Goal: Transaction & Acquisition: Purchase product/service

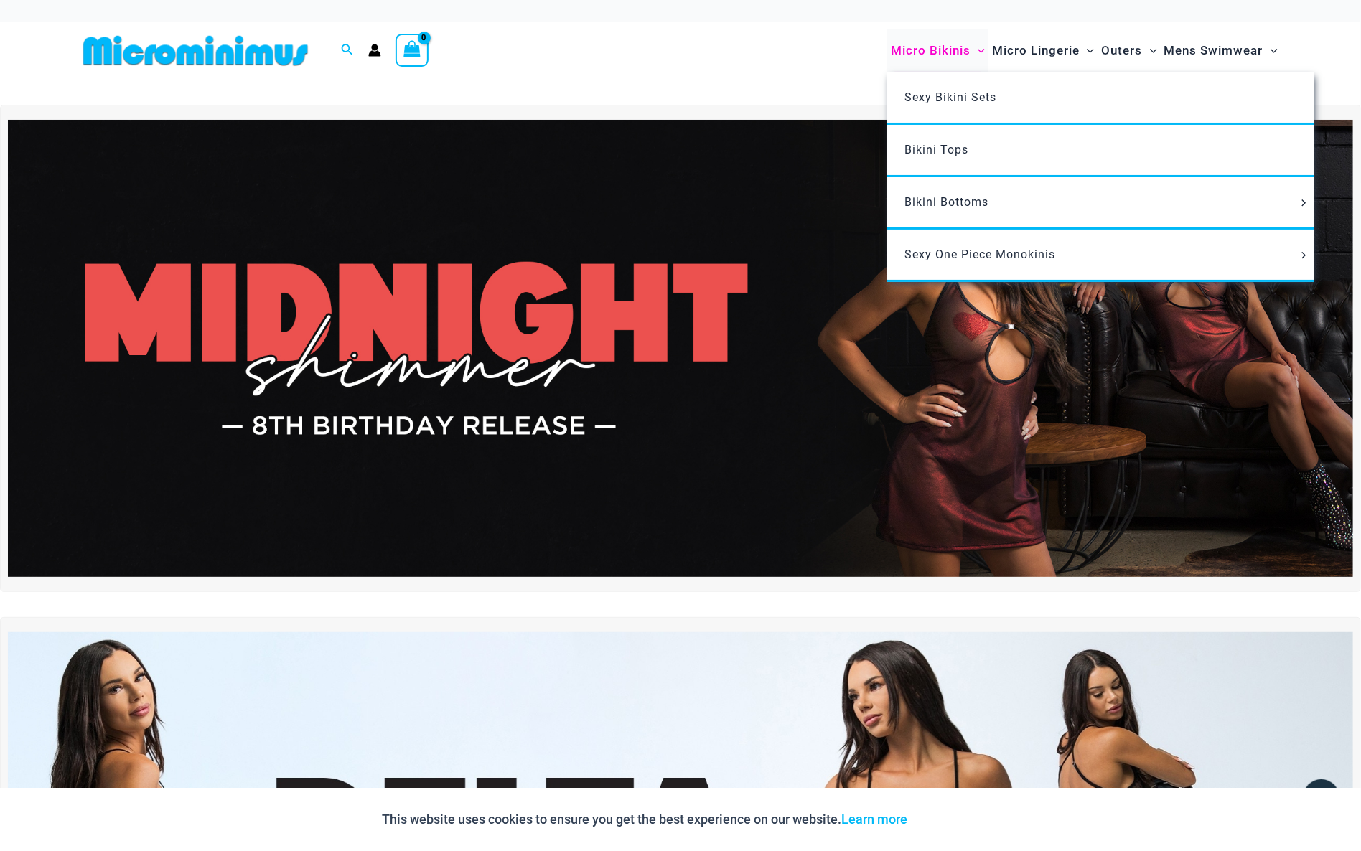
click at [957, 50] on span "Micro Bikinis" at bounding box center [931, 50] width 80 height 37
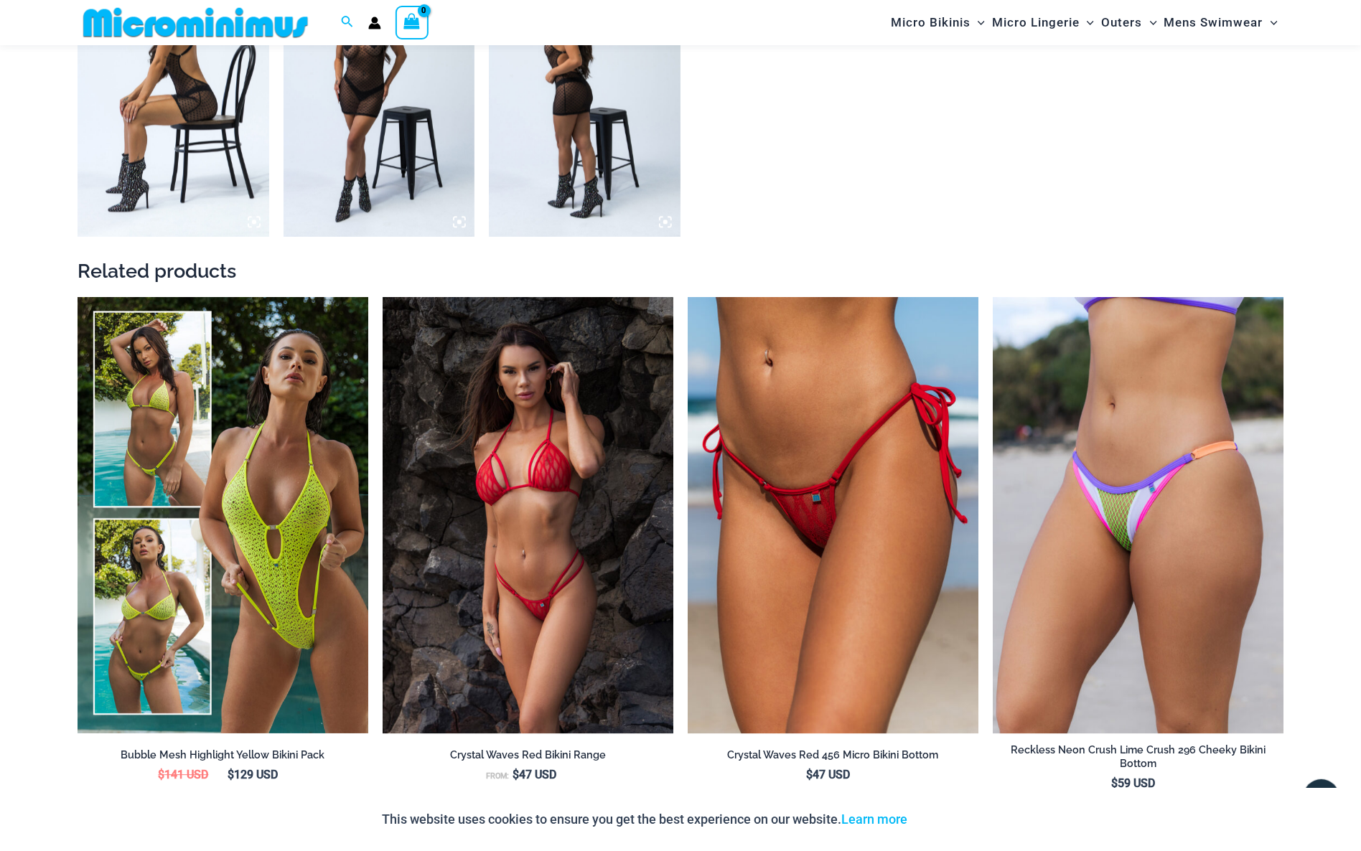
scroll to position [2031, 0]
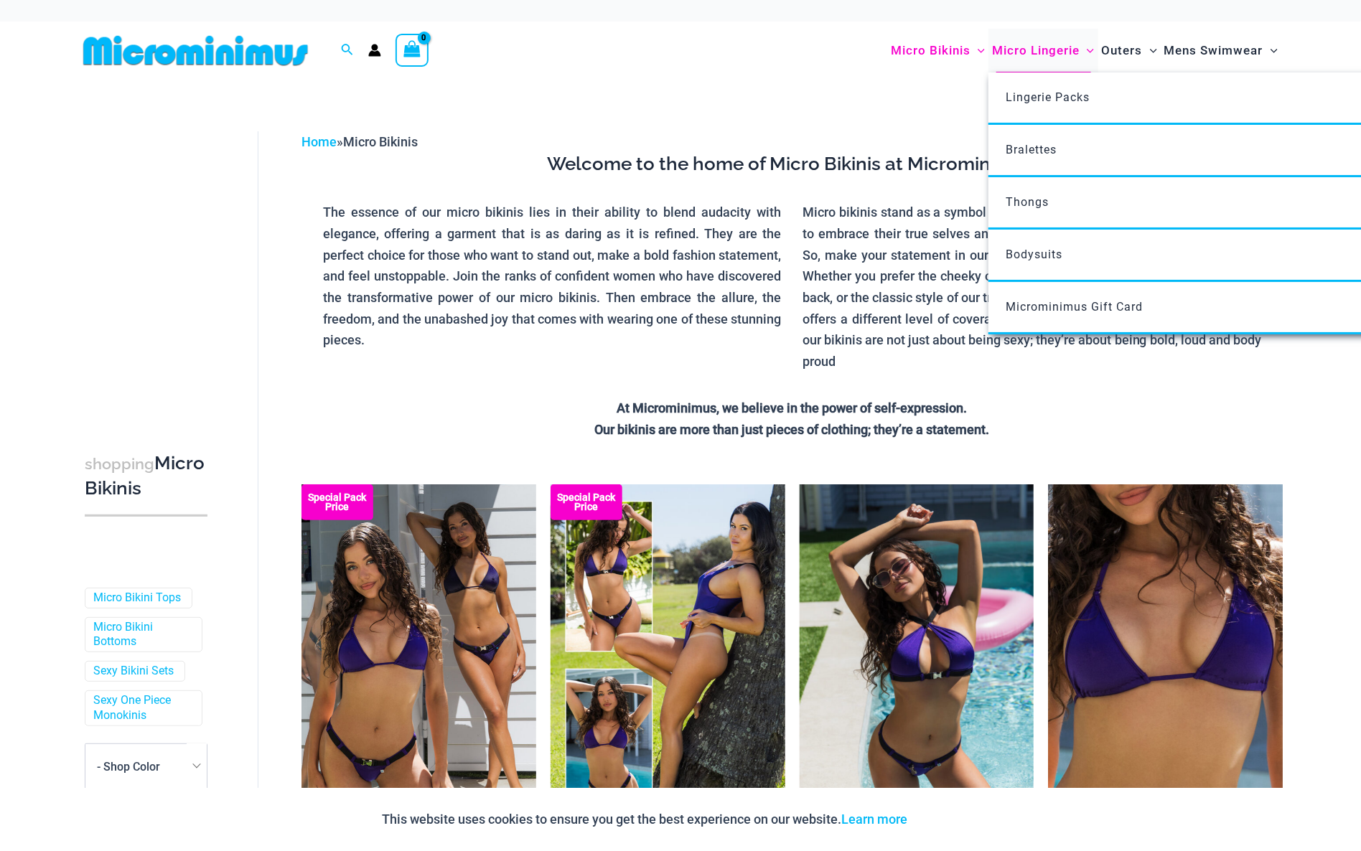
click at [1020, 50] on span "Micro Lingerie" at bounding box center [1036, 50] width 88 height 37
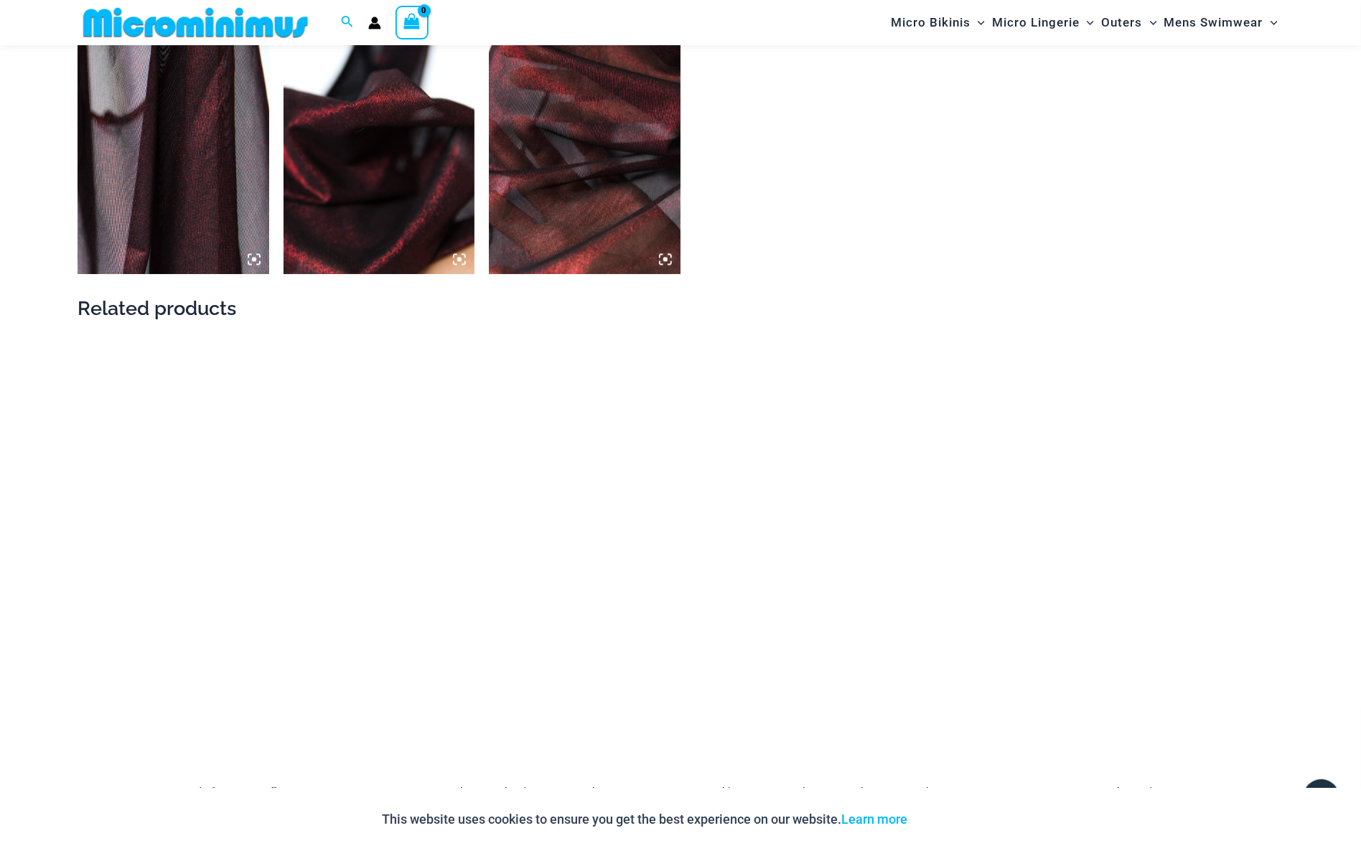
scroll to position [1709, 0]
